Goal: Task Accomplishment & Management: Use online tool/utility

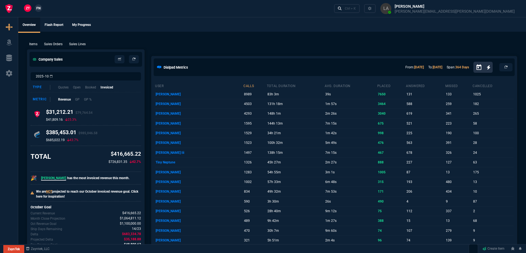
click at [38, 9] on span "FN" at bounding box center [38, 8] width 4 height 5
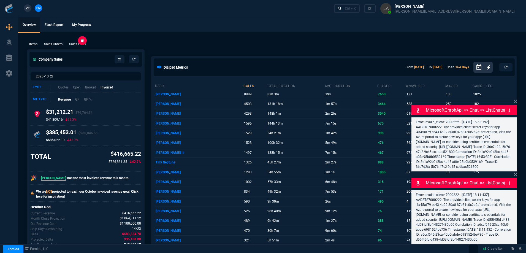
click at [80, 45] on p "Sales Lines" at bounding box center [77, 44] width 17 height 5
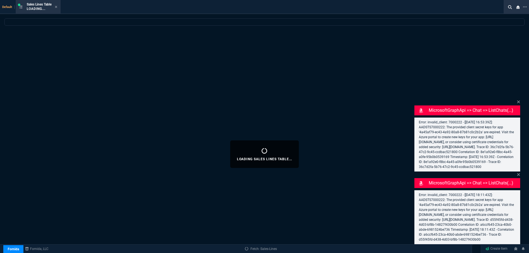
select select
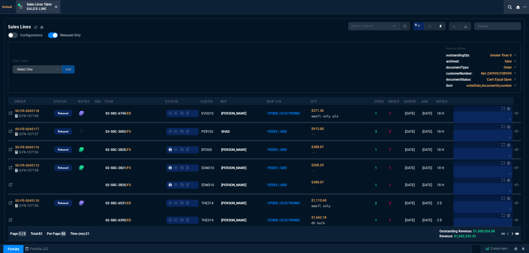
click at [56, 6] on icon at bounding box center [56, 6] width 2 height 3
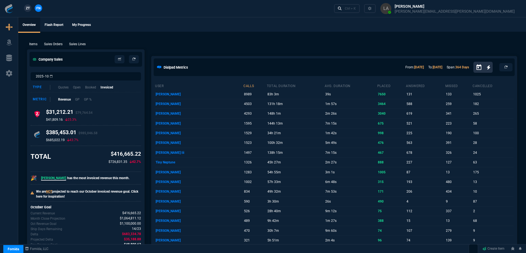
click at [58, 7] on div "ZT FN Ctrl + K" at bounding box center [263, 8] width 526 height 17
click at [29, 9] on span "ZT" at bounding box center [28, 8] width 4 height 5
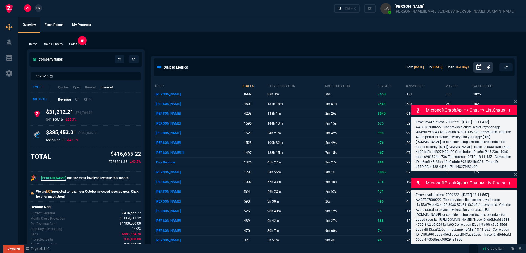
click at [81, 44] on p "Sales Lines" at bounding box center [77, 44] width 17 height 5
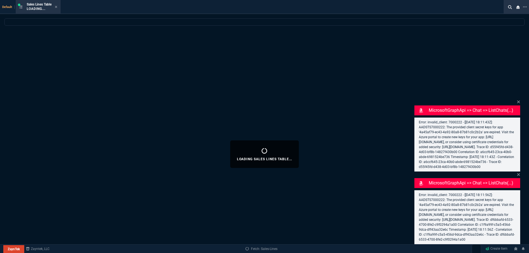
select select
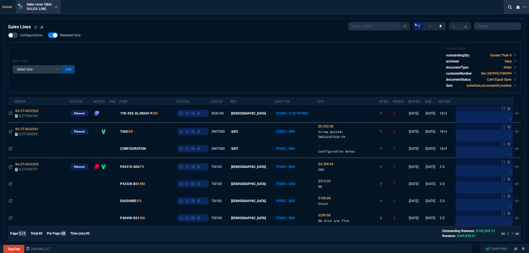
click at [71, 36] on span "Released Only" at bounding box center [70, 35] width 21 height 4
click at [48, 36] on input "Released Only" at bounding box center [48, 35] width 0 height 0
checkbox input "false"
click at [263, 57] on div "Filter Table Select One Add Filter () Age () ATS () Cond (itemVariantCode) Cust…" at bounding box center [264, 67] width 503 height 41
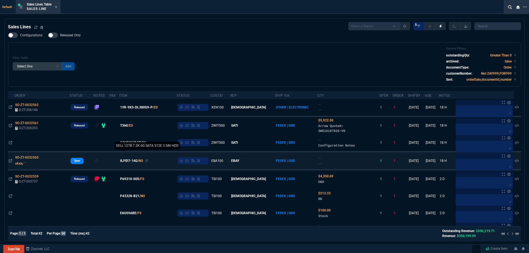
click at [137, 163] on span "8JYD7-14G" at bounding box center [128, 160] width 17 height 5
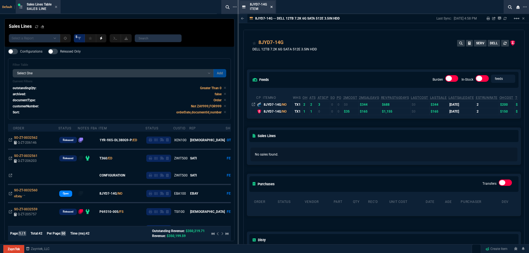
click at [271, 8] on icon at bounding box center [271, 6] width 2 height 3
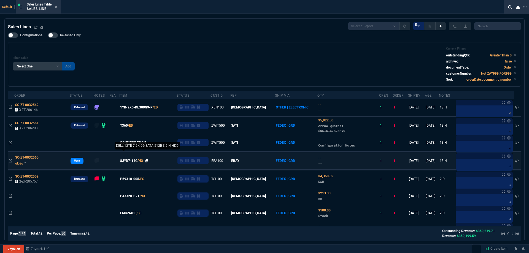
click at [148, 161] on icon at bounding box center [146, 160] width 3 height 3
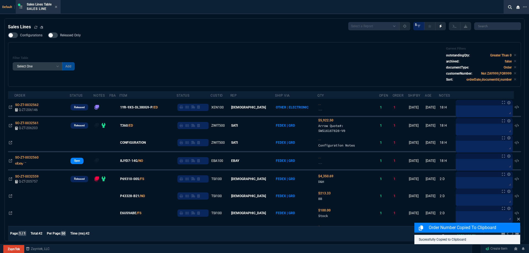
drag, startPoint x: 135, startPoint y: 160, endPoint x: 184, endPoint y: 118, distance: 64.4
click at [135, 161] on span "8JYD7-14G" at bounding box center [128, 160] width 17 height 5
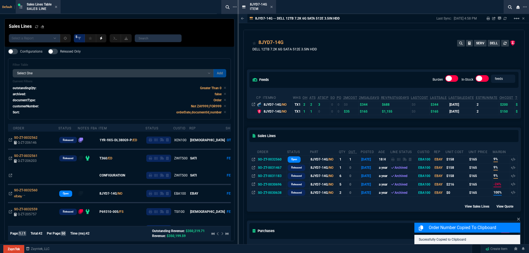
click at [272, 7] on icon at bounding box center [271, 7] width 2 height 2
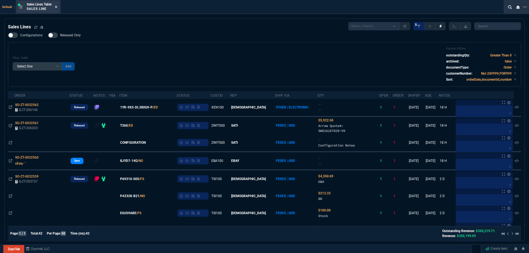
click at [57, 7] on icon at bounding box center [56, 7] width 2 height 2
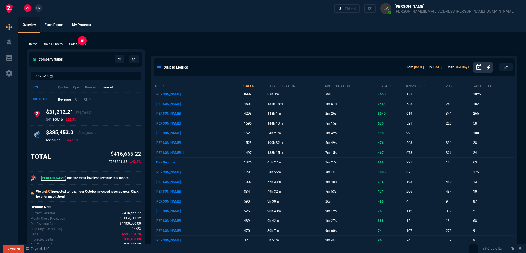
click at [76, 44] on p "Sales Lines" at bounding box center [77, 44] width 17 height 5
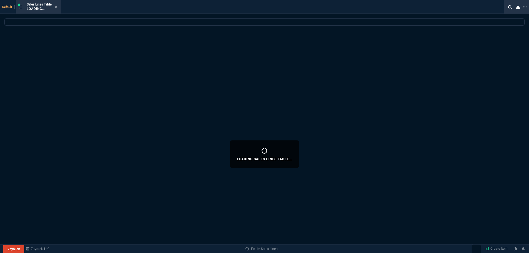
select select
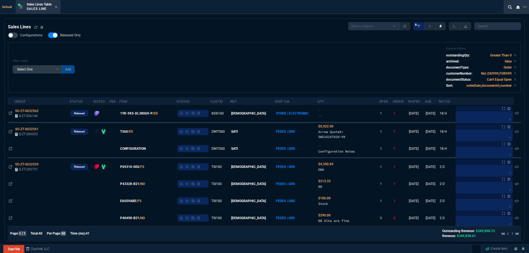
click at [75, 34] on span "Released Only" at bounding box center [70, 35] width 21 height 4
click at [48, 35] on input "Released Only" at bounding box center [48, 35] width 0 height 0
checkbox input "false"
click at [172, 45] on div "Filter Table Select One Add Filter () Age () ATS () Cond (itemVariantCode) Cust…" at bounding box center [264, 67] width 513 height 51
